Goal: Navigation & Orientation: Find specific page/section

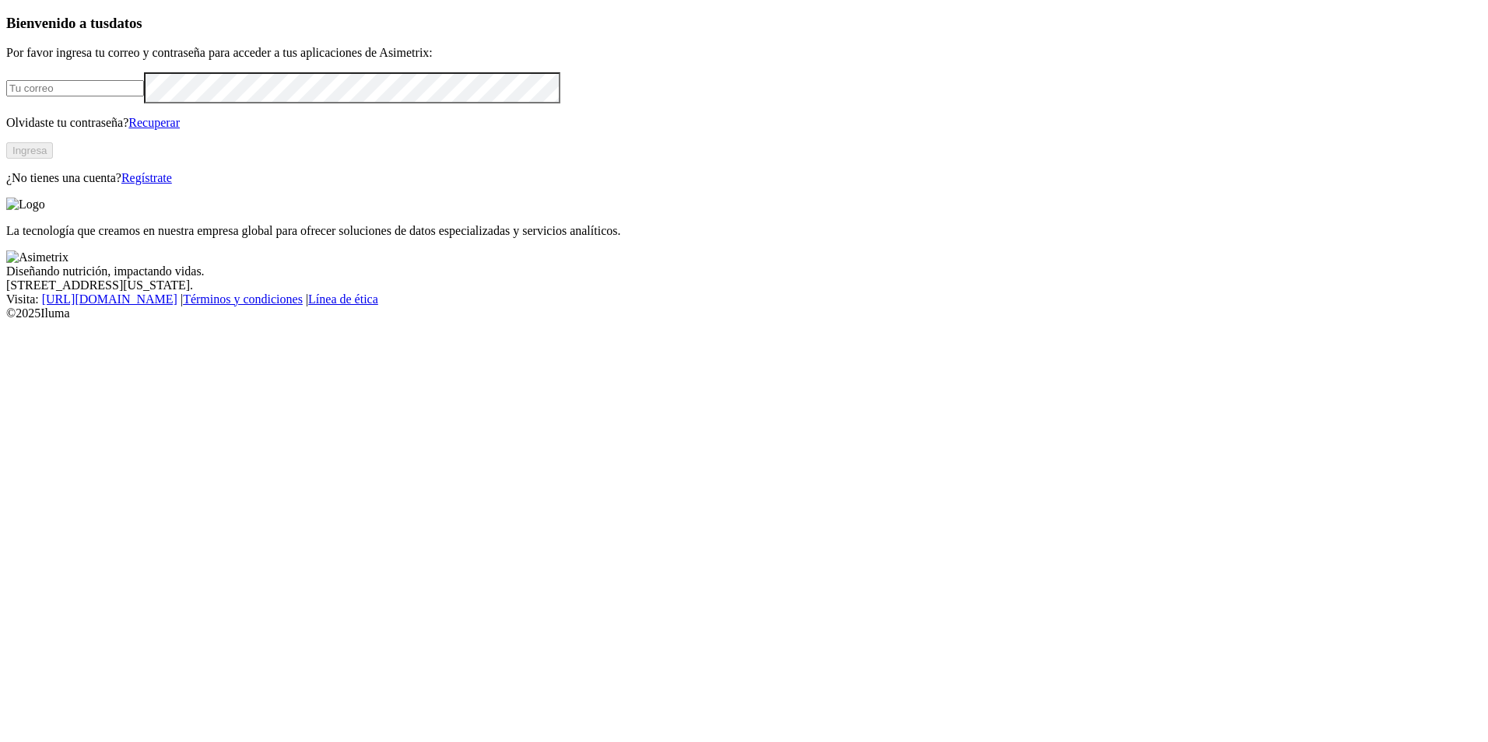
type input "[EMAIL_ADDRESS][DOMAIN_NAME]"
click at [53, 159] on button "Ingresa" at bounding box center [29, 150] width 47 height 16
